Goal: Browse casually: Explore the website without a specific task or goal

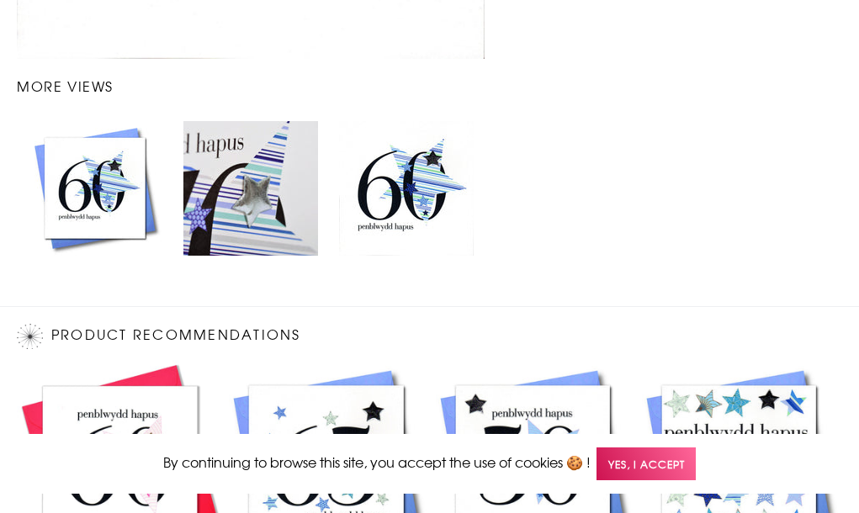
scroll to position [2054, 0]
